Goal: Transaction & Acquisition: Purchase product/service

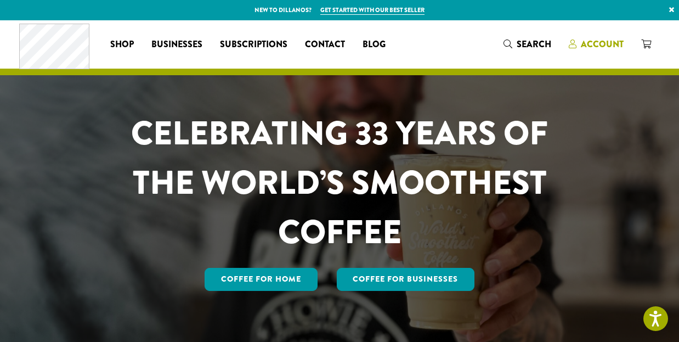
click at [608, 41] on span "Account" at bounding box center [602, 44] width 43 height 13
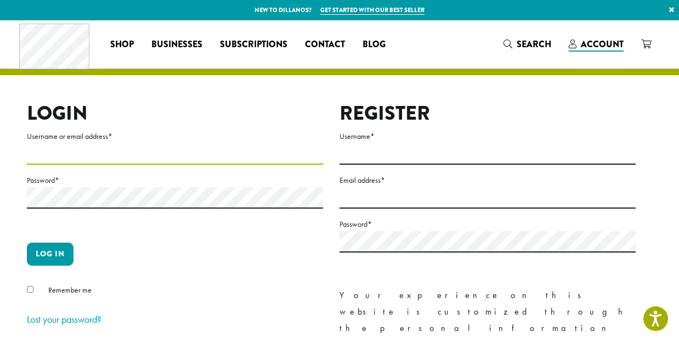
type input "**********"
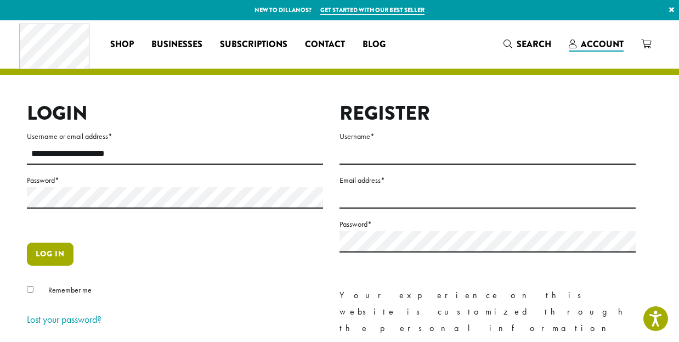
click at [53, 252] on button "Log in" at bounding box center [50, 254] width 47 height 23
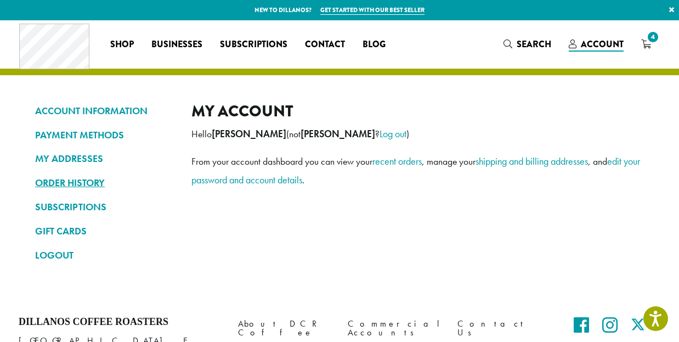
click at [63, 180] on link "ORDER HISTORY" at bounding box center [105, 182] width 140 height 19
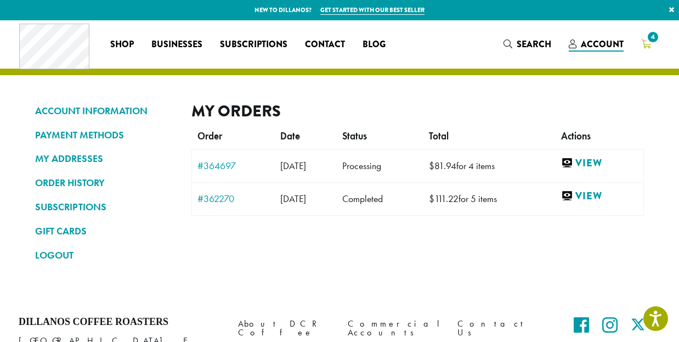
click at [649, 38] on span "4" at bounding box center [653, 37] width 15 height 15
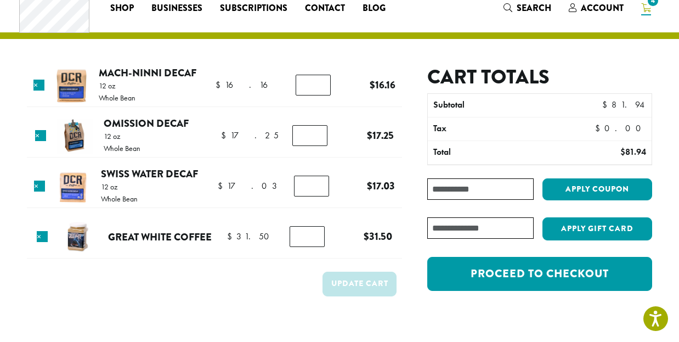
scroll to position [36, 0]
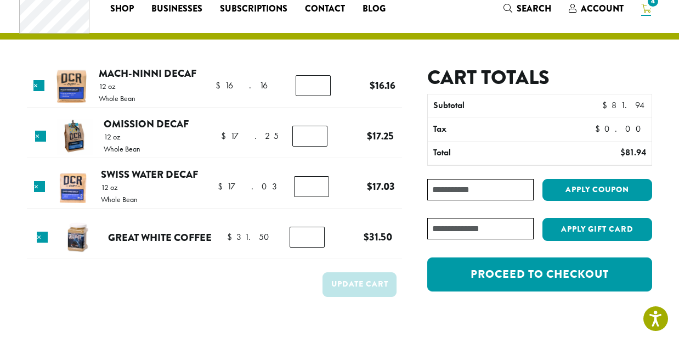
click at [36, 85] on td "×" at bounding box center [39, 86] width 22 height 21
click at [43, 85] on link "×" at bounding box center [38, 85] width 11 height 11
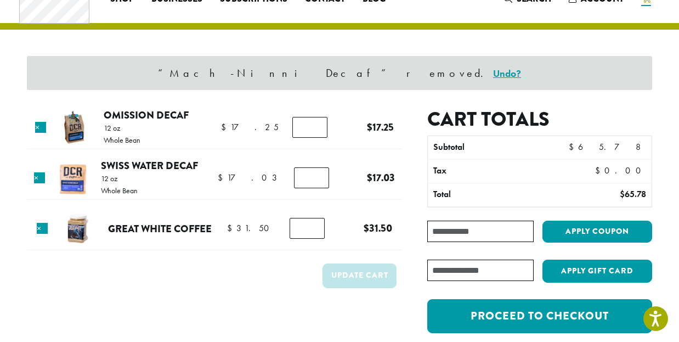
scroll to position [46, 0]
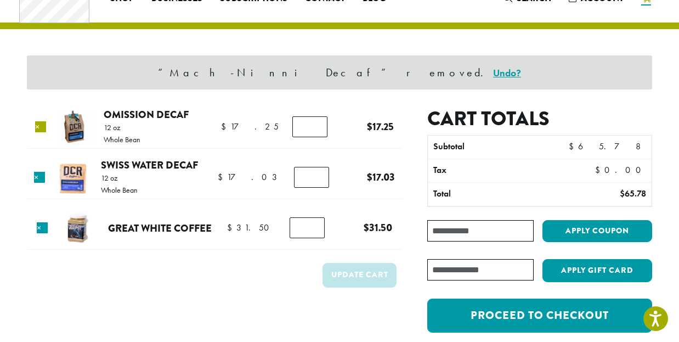
click at [44, 125] on link "×" at bounding box center [40, 126] width 11 height 11
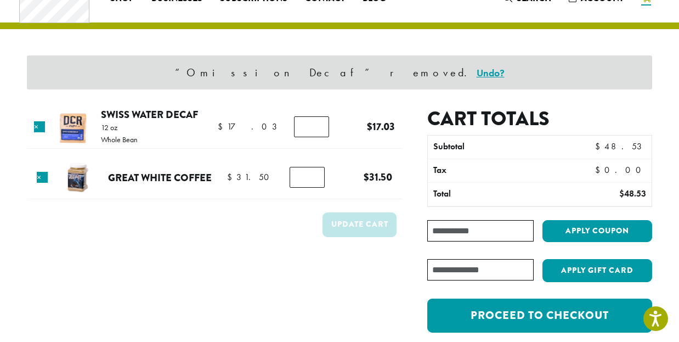
click at [44, 125] on link "×" at bounding box center [39, 126] width 11 height 11
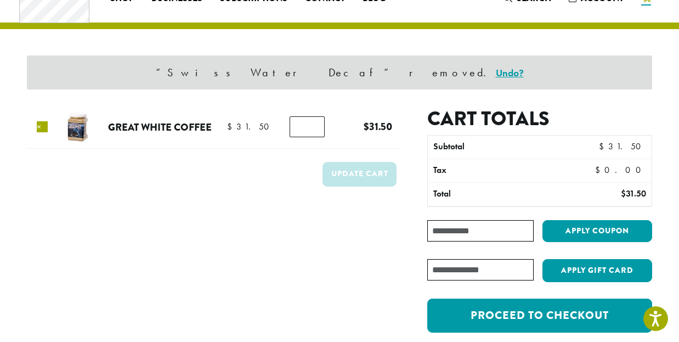
click at [43, 127] on link "×" at bounding box center [42, 126] width 11 height 11
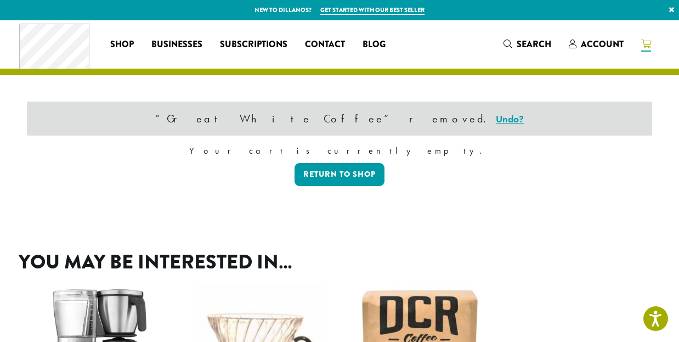
scroll to position [0, 0]
click at [510, 46] on icon "Search" at bounding box center [508, 44] width 9 height 9
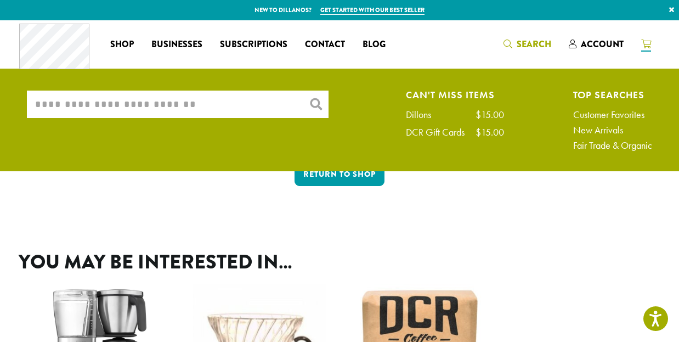
click at [170, 111] on input "What are you searching for?" at bounding box center [178, 104] width 302 height 27
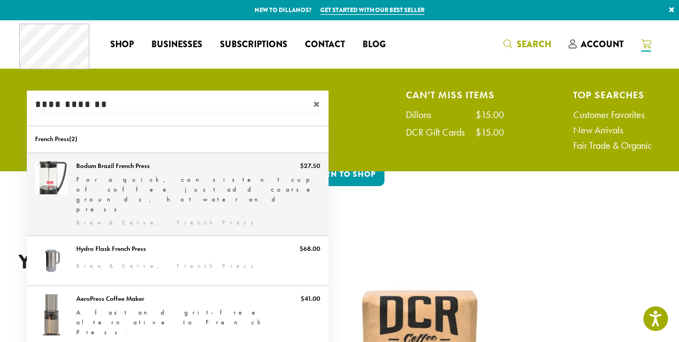
type input "**********"
click at [121, 183] on link "Bodum Brazil French Press" at bounding box center [178, 194] width 302 height 82
